Goal: Task Accomplishment & Management: Manage account settings

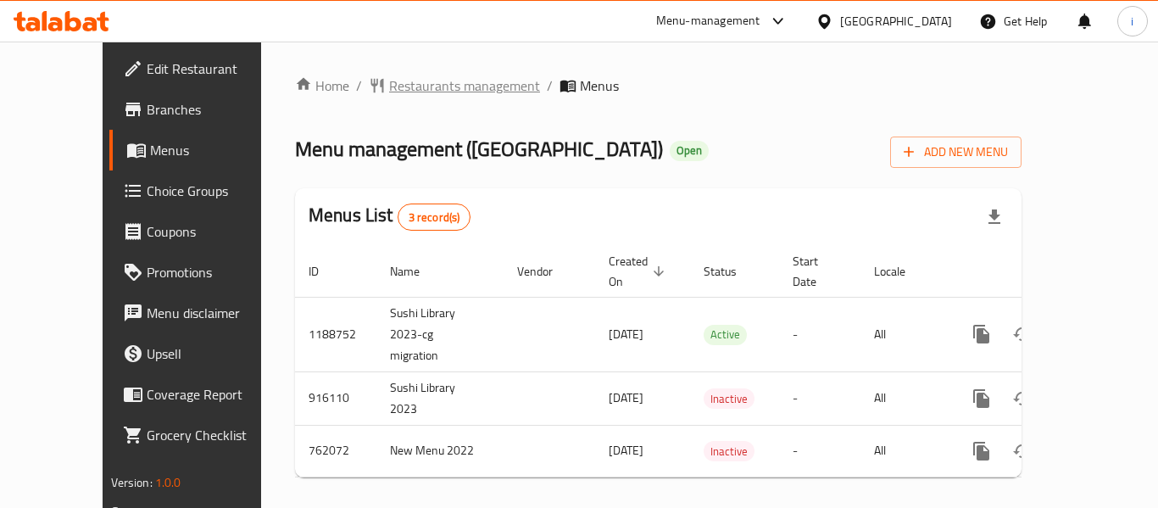
click at [403, 96] on span "Restaurants management" at bounding box center [464, 85] width 151 height 20
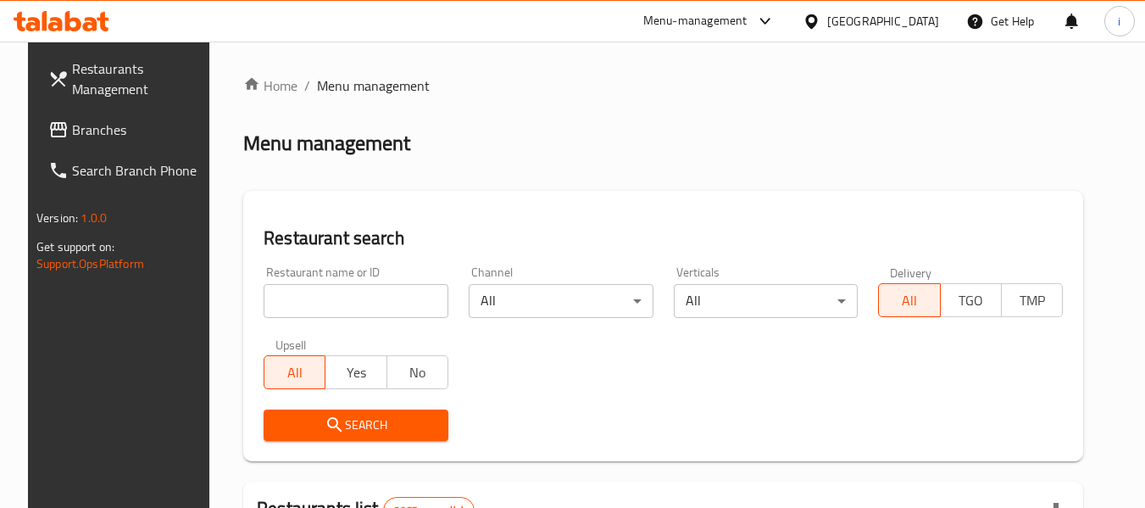
type input "v"
click at [315, 301] on input "v" at bounding box center [356, 301] width 185 height 34
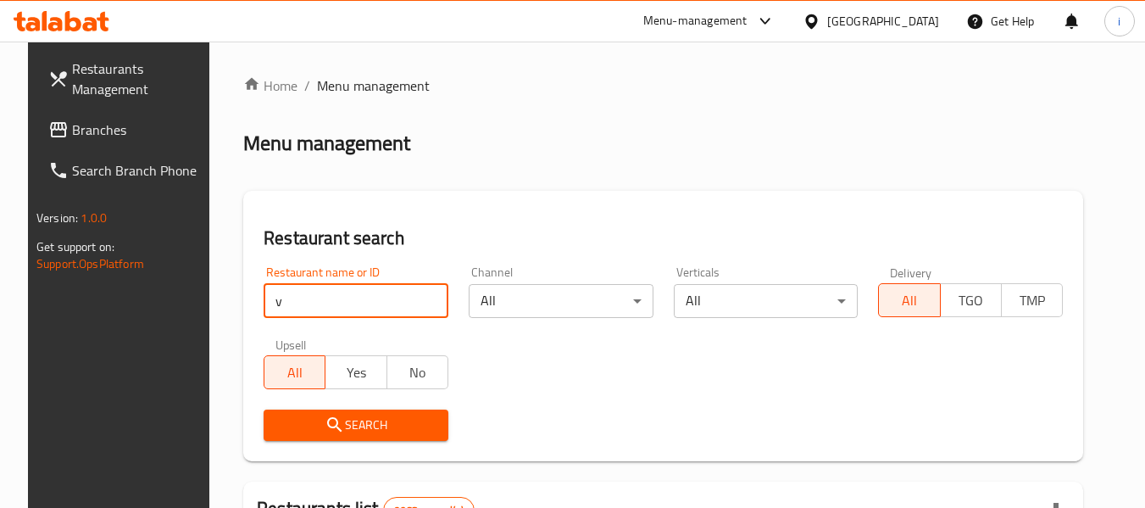
click at [425, 302] on input "v" at bounding box center [356, 301] width 185 height 34
type input "v"
click at [421, 297] on input "v" at bounding box center [356, 301] width 185 height 34
paste input "632184"
type input "632184"
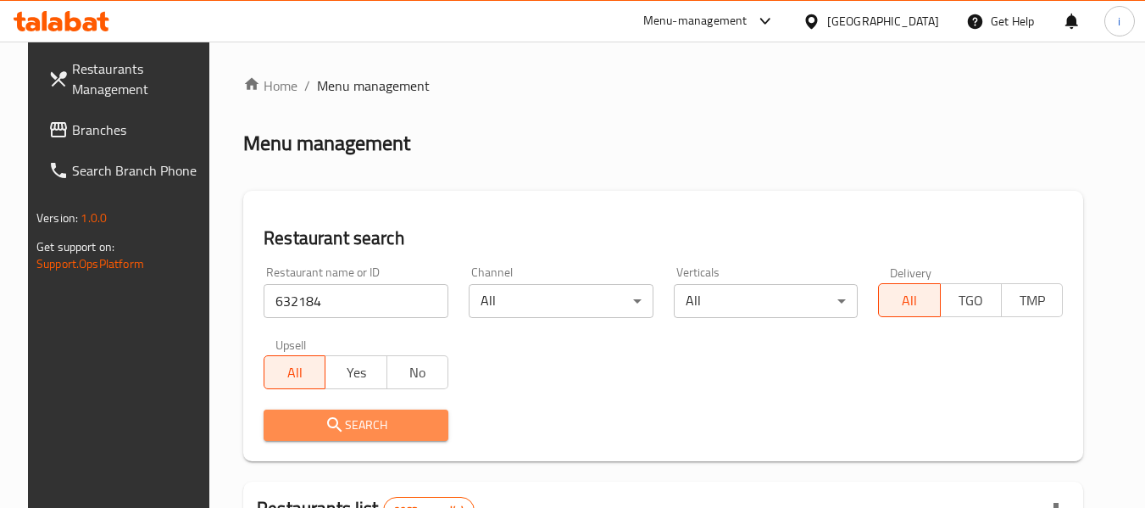
click at [342, 434] on span "Search" at bounding box center [356, 424] width 158 height 21
click at [342, 434] on div at bounding box center [572, 254] width 1145 height 508
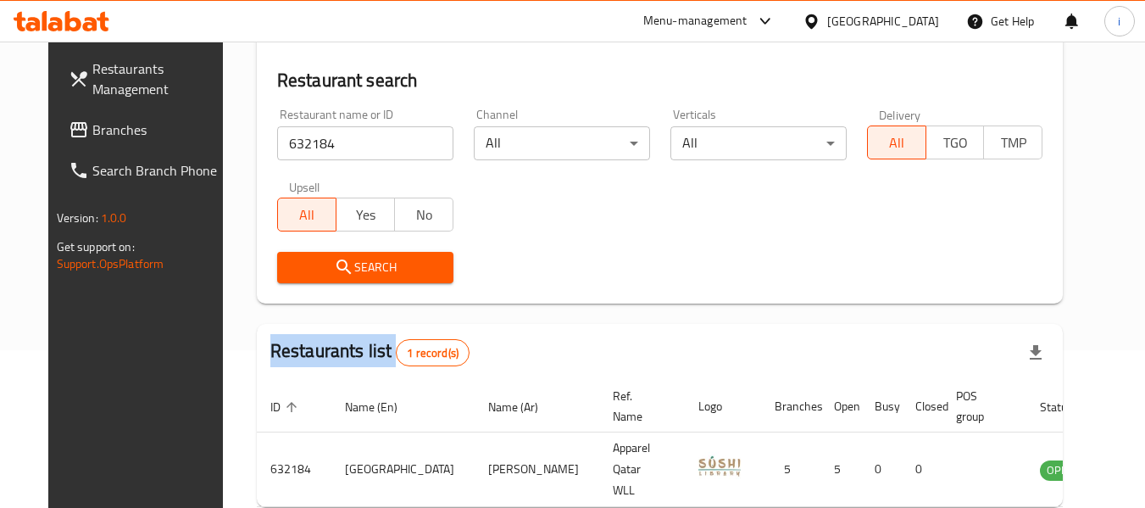
scroll to position [64, 0]
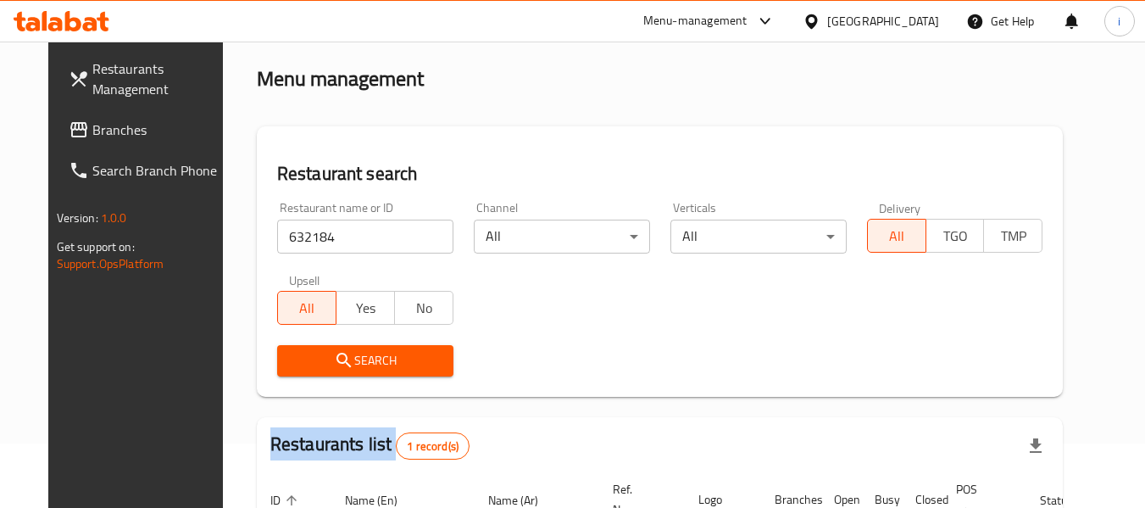
click at [92, 136] on span "Branches" at bounding box center [159, 130] width 134 height 20
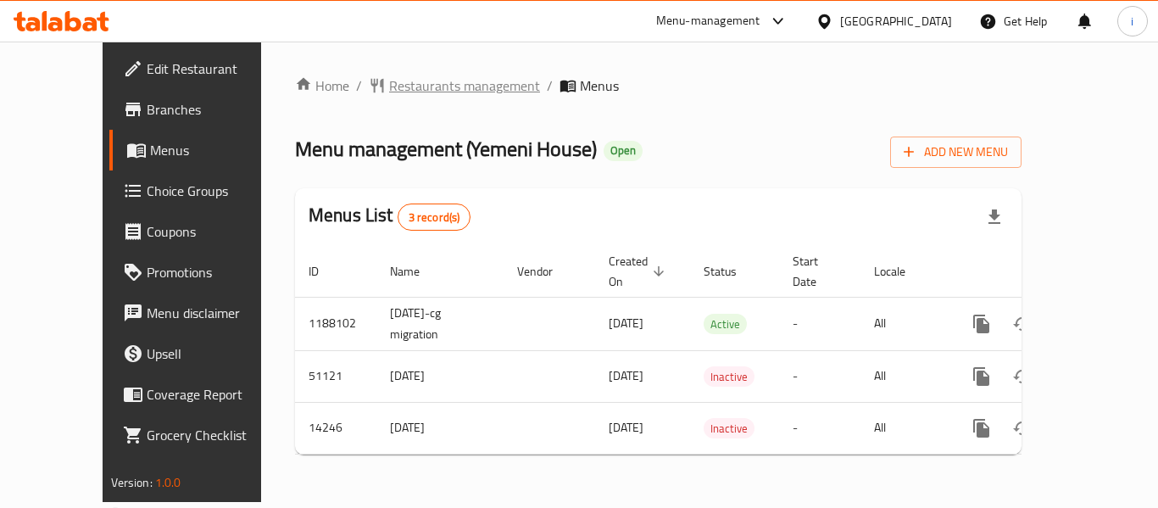
click at [431, 92] on span "Restaurants management" at bounding box center [464, 85] width 151 height 20
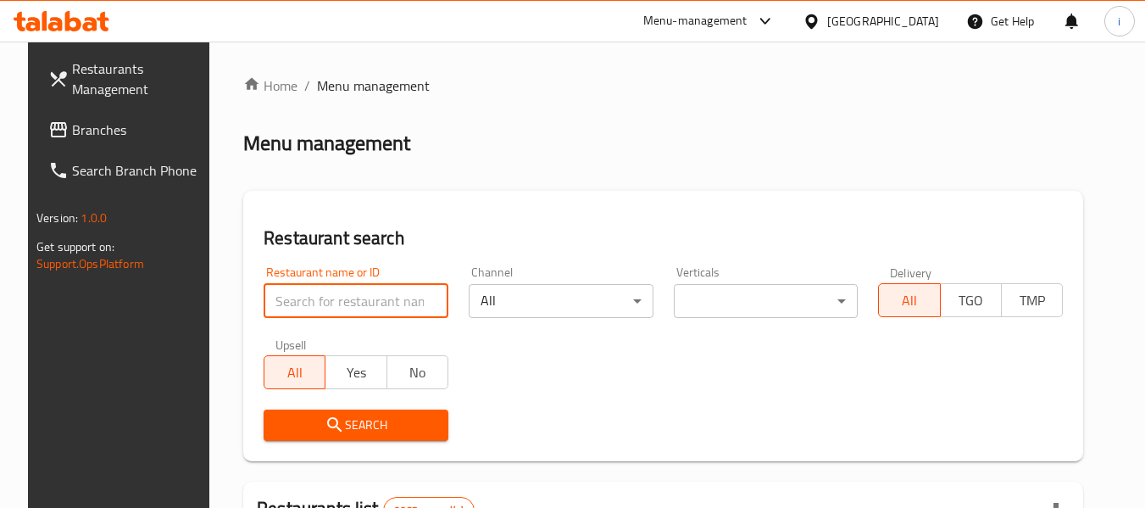
click at [318, 302] on input "search" at bounding box center [356, 301] width 185 height 34
paste input "8658"
type input "8658"
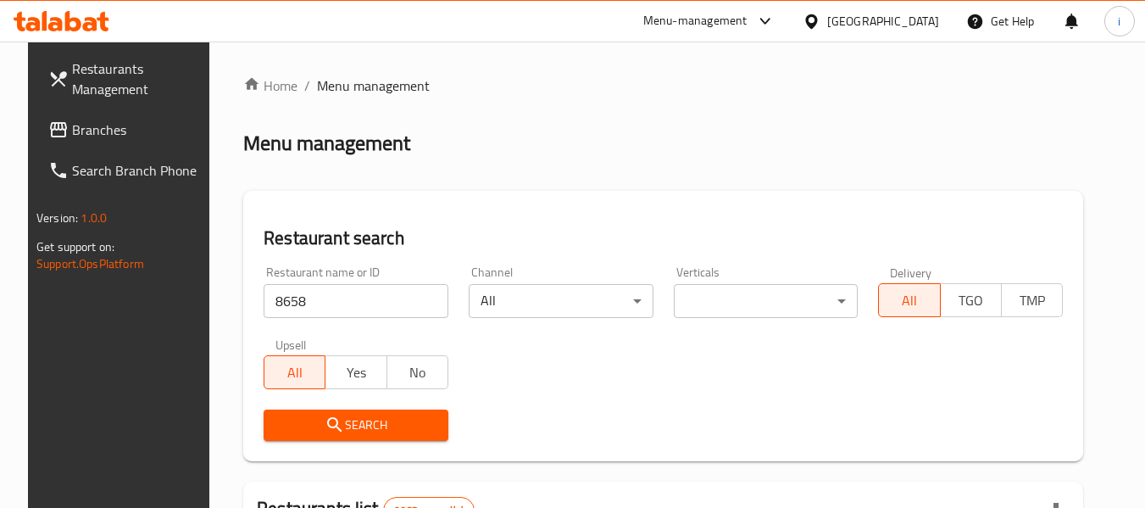
click at [325, 433] on icon "submit" at bounding box center [335, 424] width 20 height 20
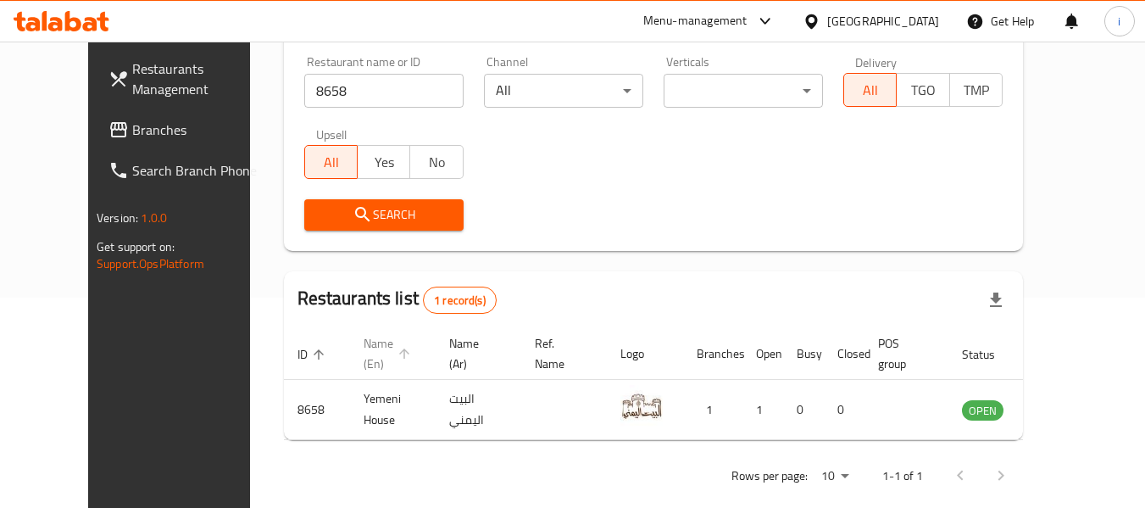
scroll to position [234, 0]
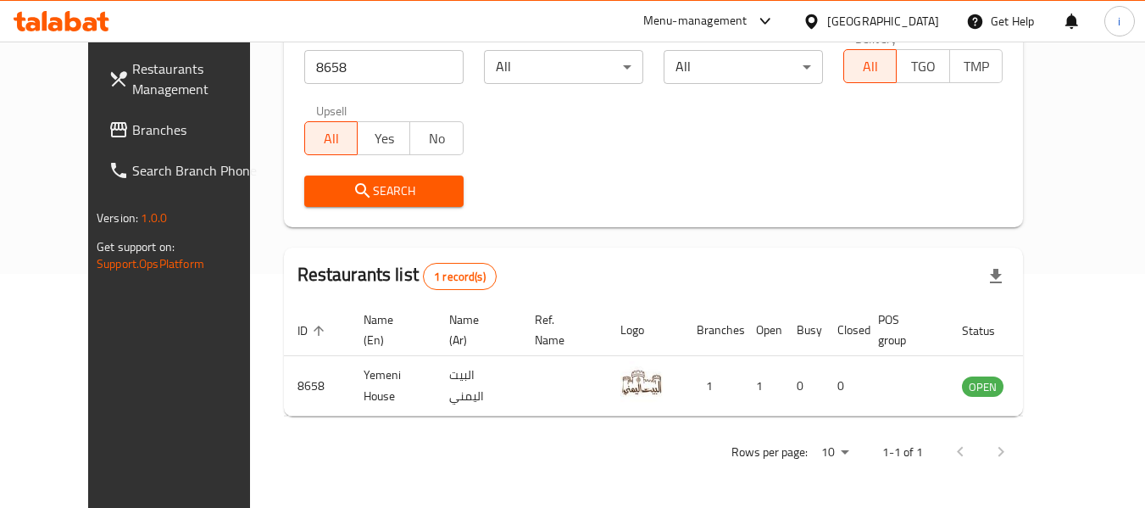
click at [827, 17] on div at bounding box center [815, 21] width 25 height 19
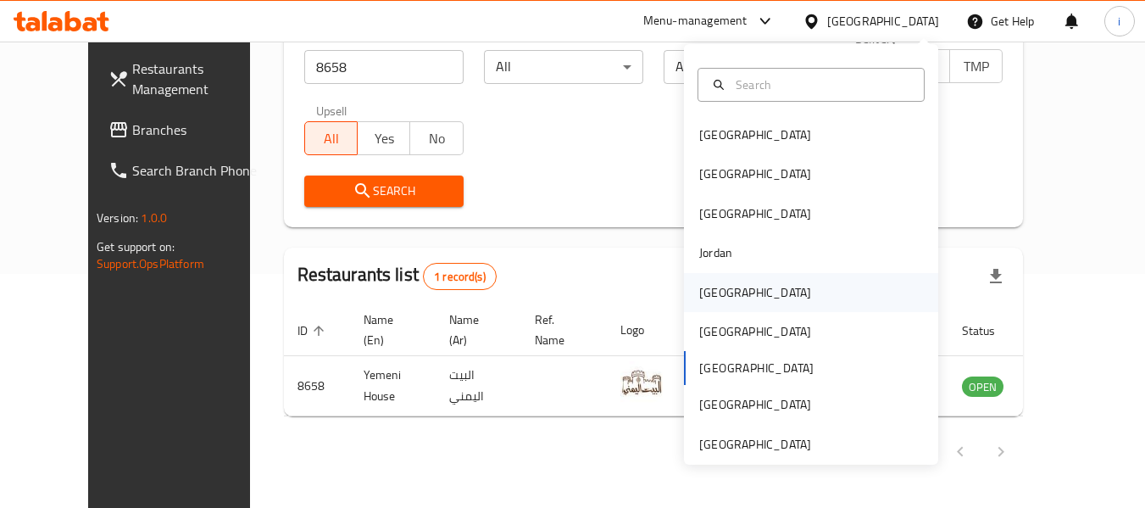
click at [716, 284] on div "Kuwait" at bounding box center [755, 292] width 112 height 19
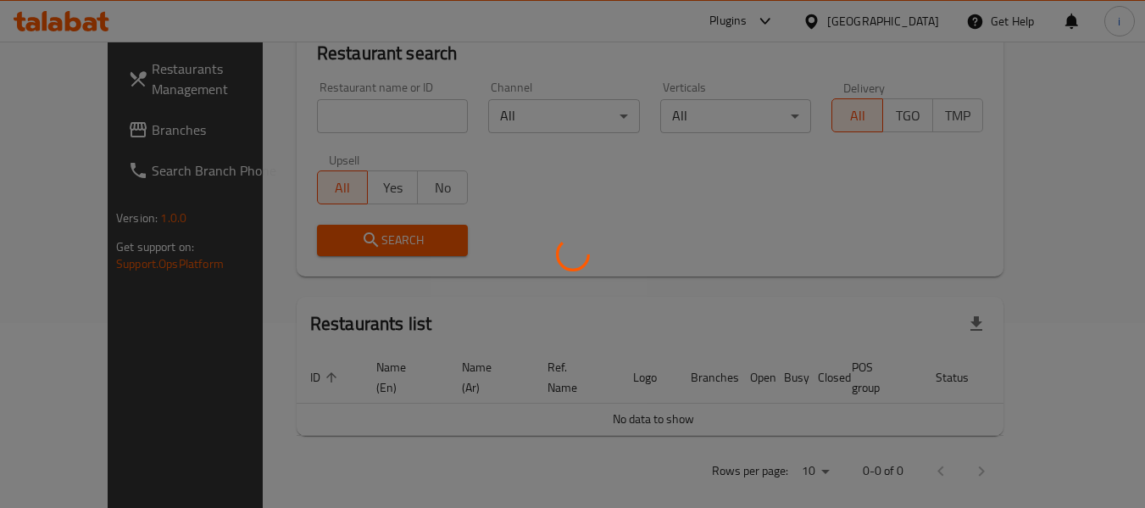
scroll to position [234, 0]
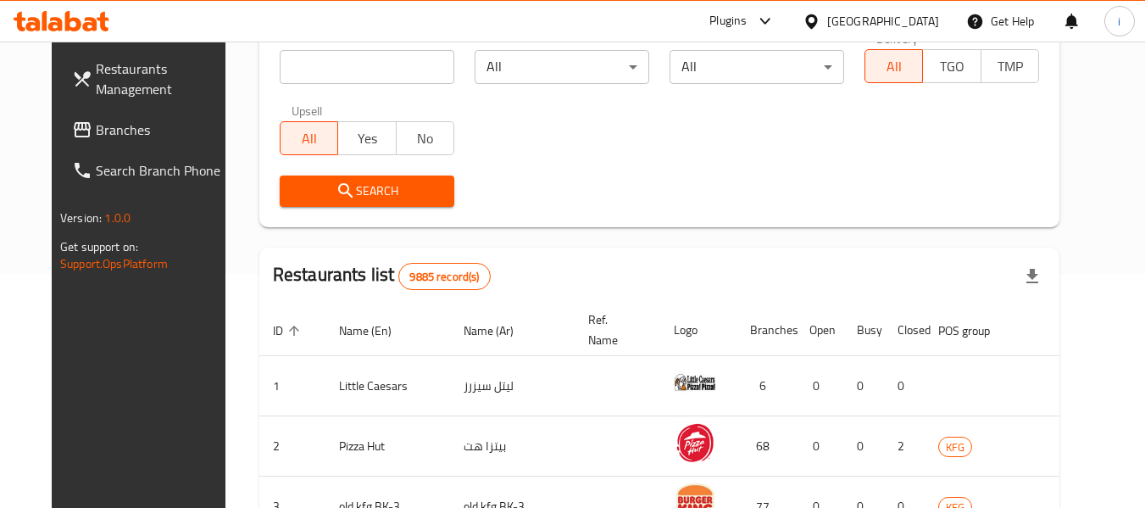
click at [96, 136] on span "Branches" at bounding box center [163, 130] width 134 height 20
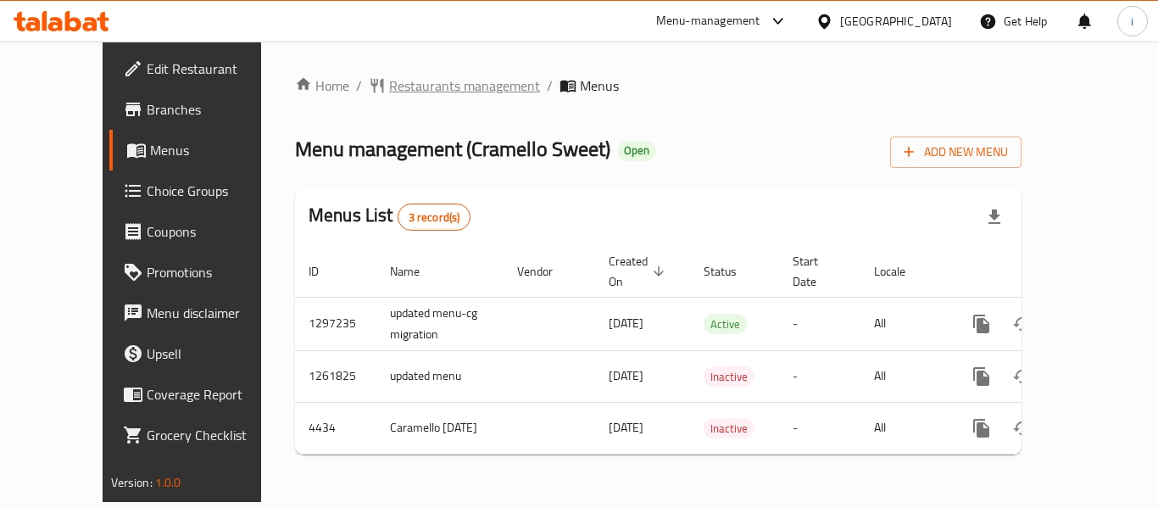
click at [413, 92] on span "Restaurants management" at bounding box center [464, 85] width 151 height 20
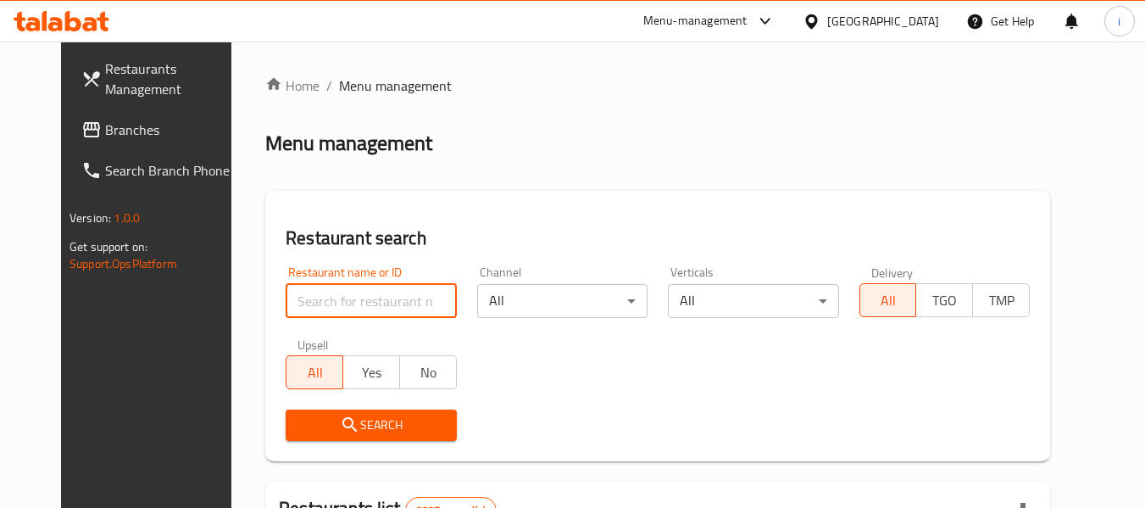
drag, startPoint x: 344, startPoint y: 297, endPoint x: 326, endPoint y: 350, distance: 56.3
click at [344, 297] on input "search" at bounding box center [371, 301] width 170 height 34
paste input "2816"
type input "2816"
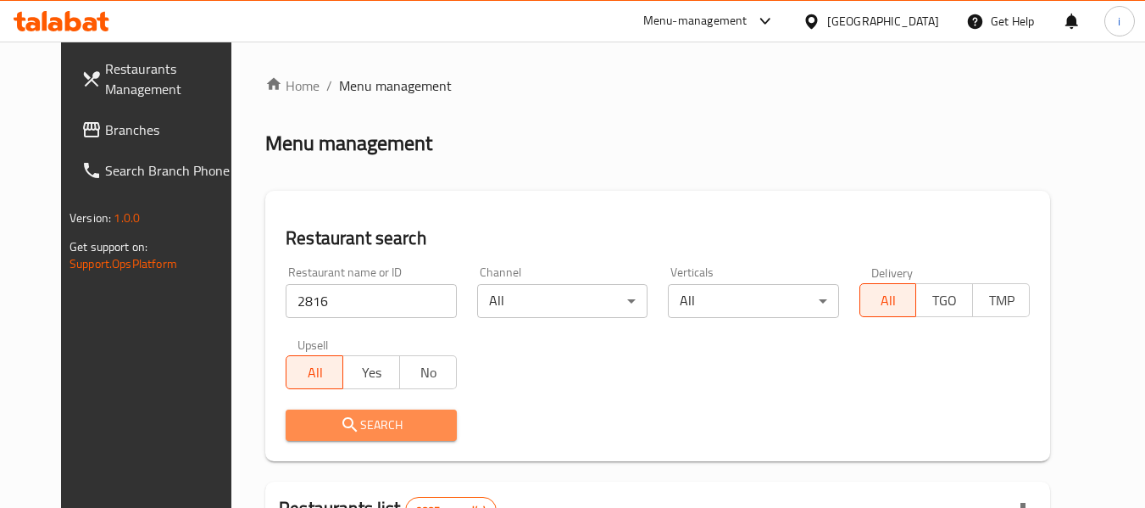
click at [340, 431] on icon "submit" at bounding box center [350, 424] width 20 height 20
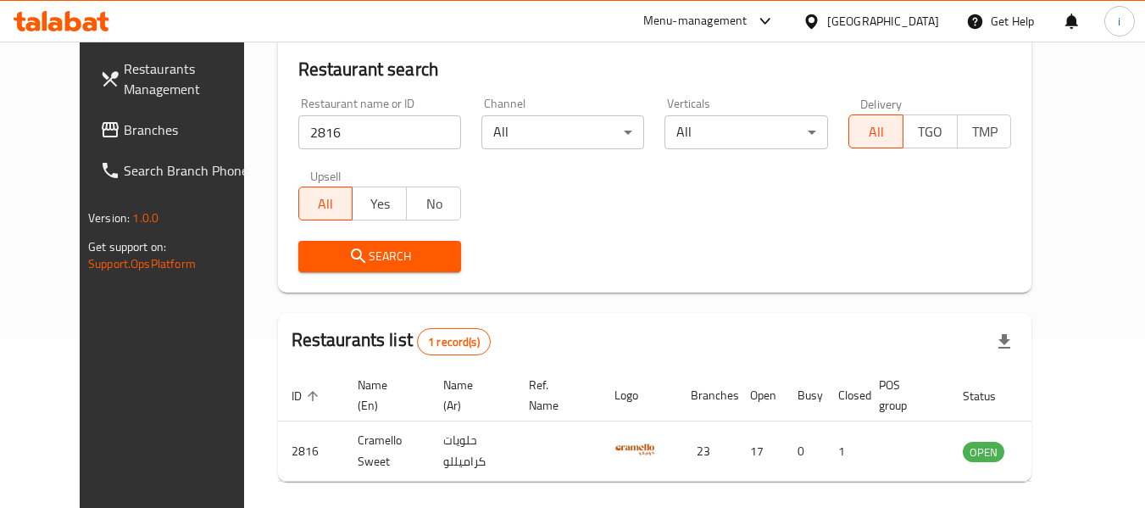
scroll to position [170, 0]
click at [877, 19] on div "Kuwait" at bounding box center [871, 21] width 164 height 41
click at [924, 20] on div "Kuwait" at bounding box center [883, 21] width 112 height 19
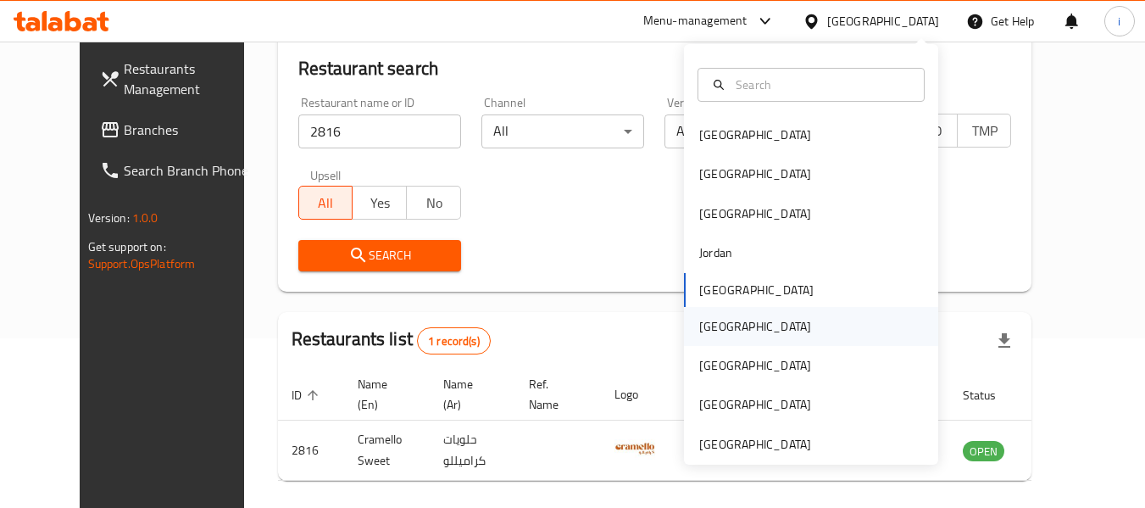
click at [747, 325] on div "Oman" at bounding box center [811, 326] width 254 height 39
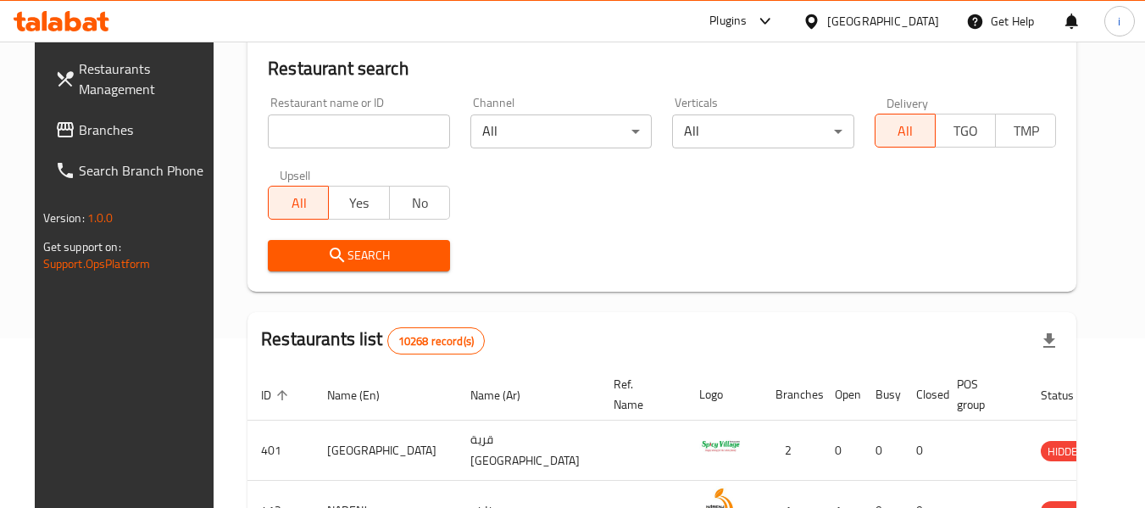
click at [115, 123] on span "Branches" at bounding box center [146, 130] width 134 height 20
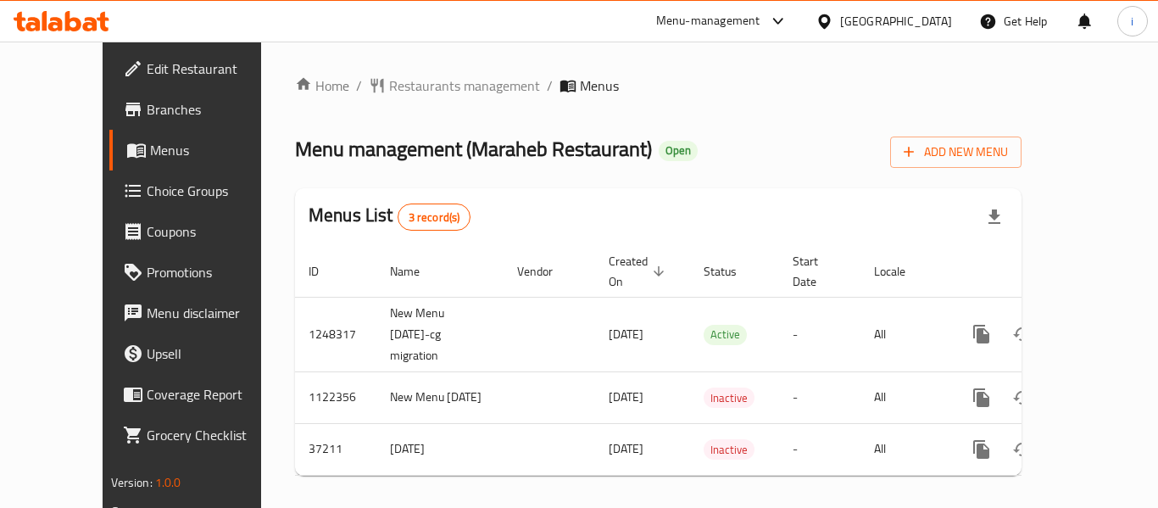
click at [592, 60] on div "Home / Restaurants management / Menus Menu management ( Maraheb Restaurant ) Op…" at bounding box center [658, 282] width 794 height 481
click at [437, 75] on span "Restaurants management" at bounding box center [464, 85] width 151 height 20
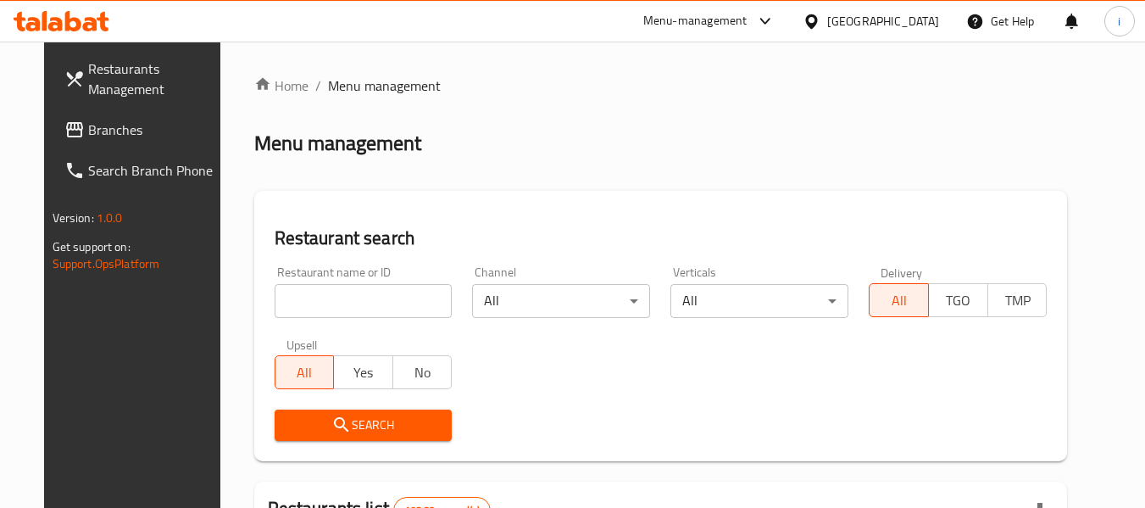
click at [371, 294] on input "search" at bounding box center [364, 301] width 178 height 34
paste input "19331"
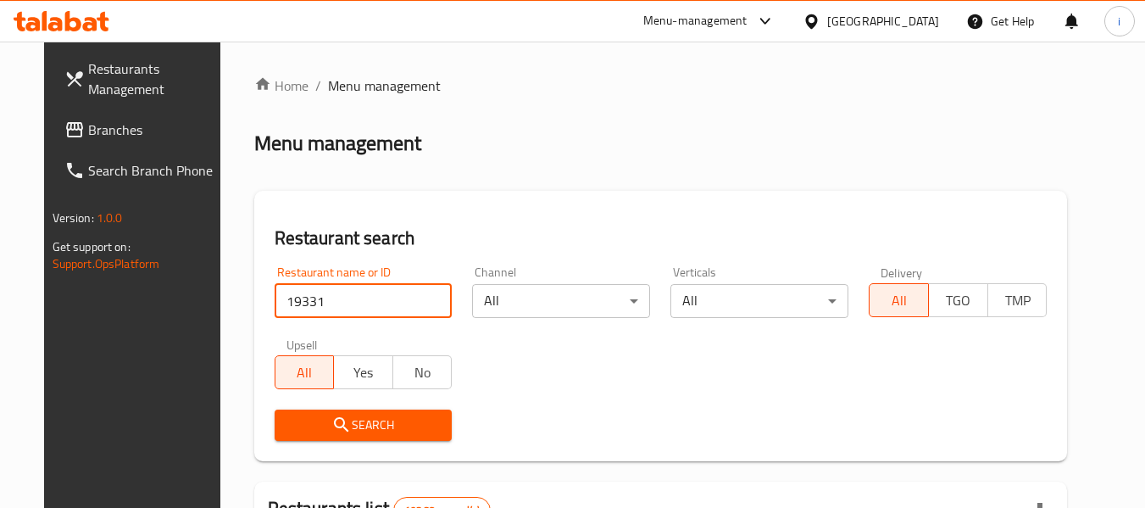
type input "19331"
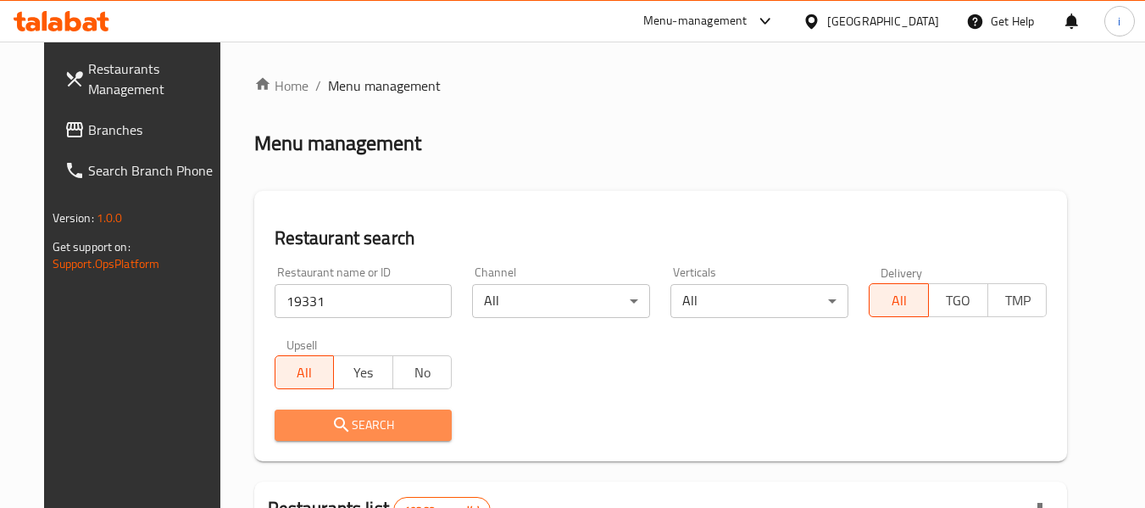
click at [288, 426] on span "Search" at bounding box center [363, 424] width 151 height 21
click at [258, 426] on div at bounding box center [572, 254] width 1145 height 508
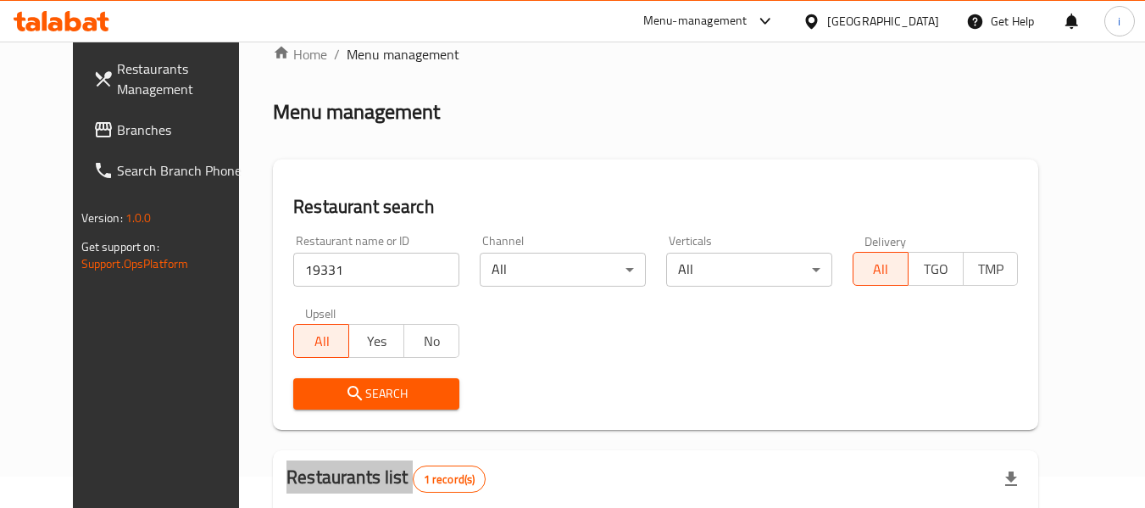
scroll to position [85, 0]
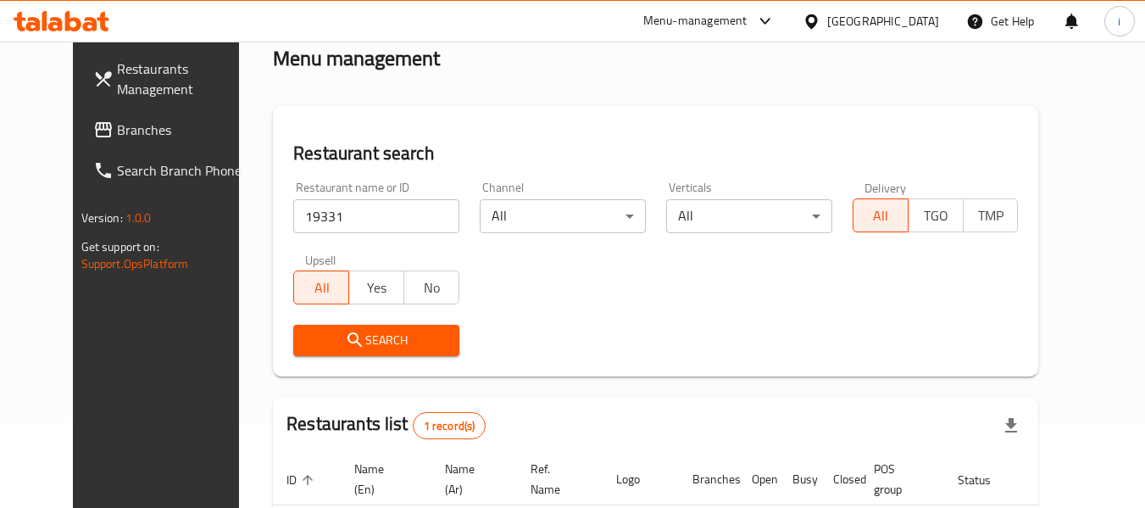
click at [913, 18] on div "[GEOGRAPHIC_DATA]" at bounding box center [883, 21] width 112 height 19
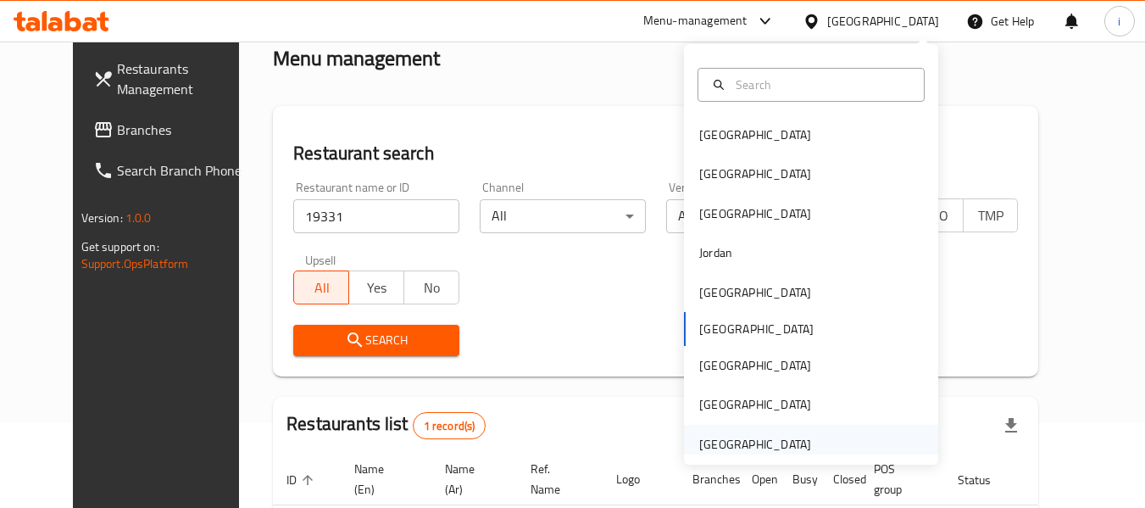
click at [718, 435] on div "[GEOGRAPHIC_DATA]" at bounding box center [755, 444] width 112 height 19
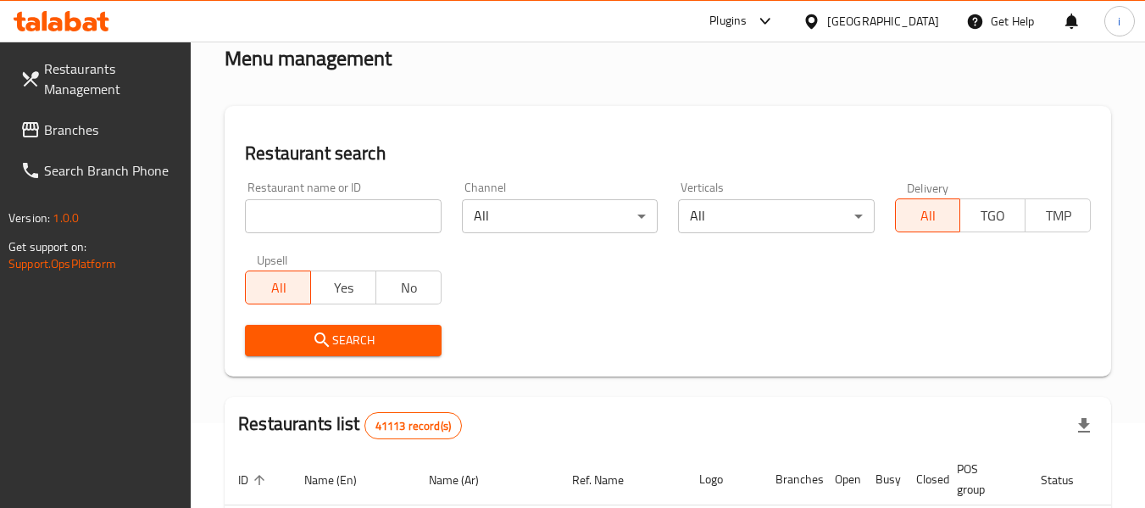
click at [111, 120] on span "Branches" at bounding box center [111, 130] width 134 height 20
